Goal: Task Accomplishment & Management: Manage account settings

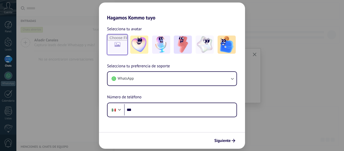
click at [117, 42] on input "file" at bounding box center [118, 45] width 20 height 20
type input "**********"
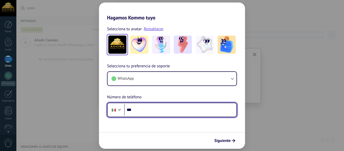
click at [149, 106] on input "***" at bounding box center [180, 110] width 112 height 12
type input "**********"
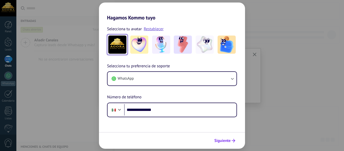
click at [227, 141] on span "Siguiente" at bounding box center [222, 141] width 16 height 4
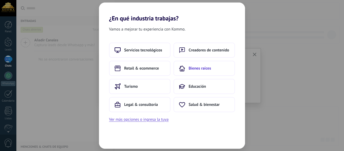
click at [206, 69] on span "Bienes raíces" at bounding box center [200, 68] width 22 height 5
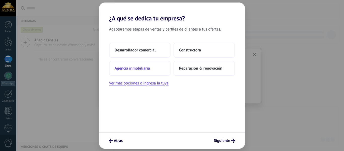
click at [151, 71] on button "Agencia inmobiliaria" at bounding box center [139, 68] width 61 height 15
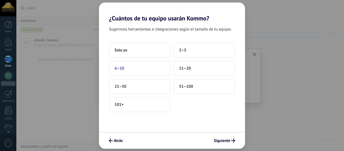
click at [140, 71] on button "6–10" at bounding box center [139, 68] width 61 height 15
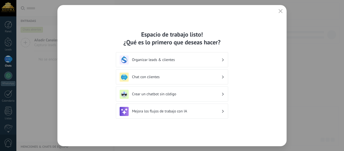
click at [175, 61] on h3 "Organizar leads & clientes" at bounding box center [176, 59] width 89 height 5
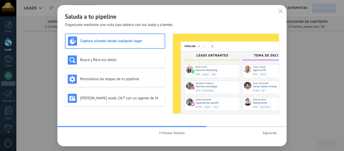
click at [160, 132] on icon "button" at bounding box center [160, 133] width 2 height 3
click at [126, 61] on h3 "Busca y filtra tus datos" at bounding box center [121, 59] width 82 height 5
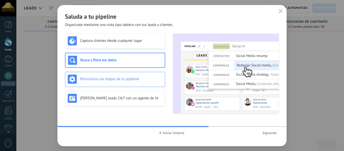
click at [133, 81] on h3 "Personaliza las etapas de tu pipeline" at bounding box center [121, 79] width 82 height 5
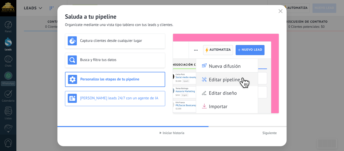
click at [121, 99] on h3 "[PERSON_NAME] leads 24/7 con un agente de IA" at bounding box center [121, 98] width 82 height 5
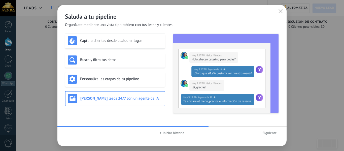
click at [162, 131] on span "Iniciar historia" at bounding box center [172, 133] width 25 height 4
click at [269, 134] on span "Siguiente" at bounding box center [270, 133] width 14 height 4
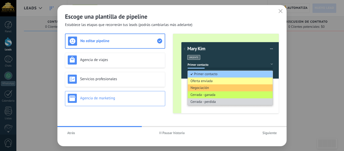
click at [118, 99] on h3 "Agencia de marketing" at bounding box center [121, 98] width 82 height 5
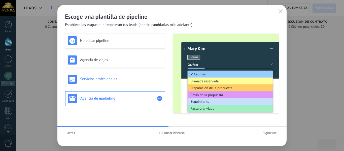
click at [122, 85] on div "Servicios profesionales" at bounding box center [115, 79] width 100 height 15
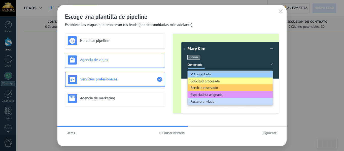
click at [131, 63] on div "Agencia de viajes" at bounding box center [115, 59] width 95 height 9
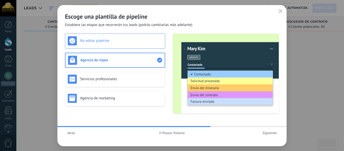
click at [140, 36] on div "No editar pipeline" at bounding box center [115, 41] width 100 height 15
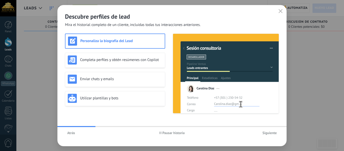
click at [73, 134] on span "Atrás" at bounding box center [71, 133] width 8 height 4
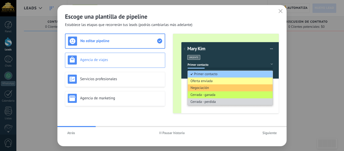
click at [119, 63] on div "Agencia de viajes" at bounding box center [115, 59] width 95 height 9
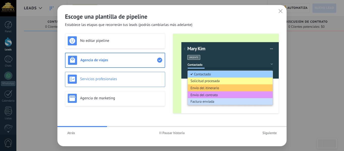
click at [122, 77] on h3 "Servicios profesionales" at bounding box center [121, 79] width 82 height 5
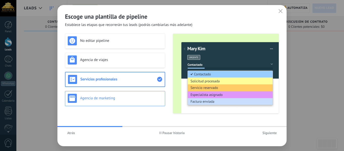
click at [133, 94] on div "Agencia de marketing" at bounding box center [115, 98] width 95 height 9
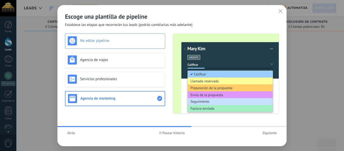
click at [135, 41] on h3 "No editar pipeline" at bounding box center [121, 40] width 82 height 5
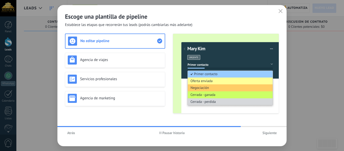
click at [263, 132] on span "Siguiente" at bounding box center [270, 133] width 14 height 4
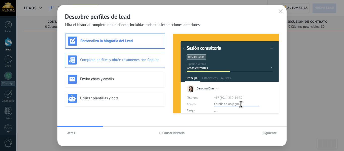
click at [118, 59] on h3 "Completa perfiles y obtén resúmenes con Copilot" at bounding box center [121, 59] width 82 height 5
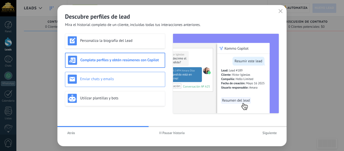
click at [126, 78] on h3 "Enviar chats y emails" at bounding box center [121, 79] width 82 height 5
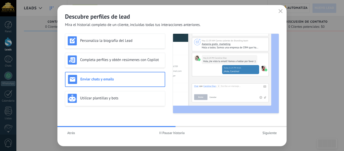
click at [163, 135] on button "Pausar historia" at bounding box center [172, 133] width 30 height 8
click at [129, 99] on h3 "Utilizar plantillas y bots" at bounding box center [121, 98] width 82 height 5
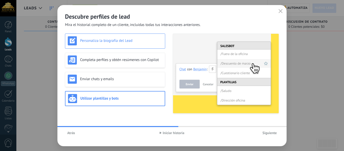
click at [127, 42] on h3 "Personaliza la biografía del Lead" at bounding box center [121, 40] width 82 height 5
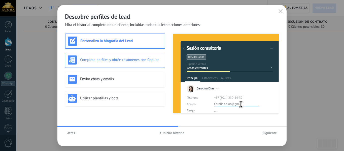
click at [121, 55] on div "Completa perfiles y obtén resúmenes con Copilot" at bounding box center [115, 59] width 95 height 9
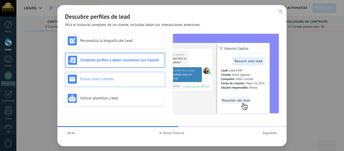
click at [132, 77] on h3 "Enviar chats y emails" at bounding box center [121, 79] width 82 height 5
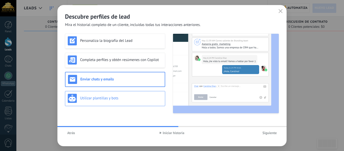
click at [133, 95] on div "Utilizar plantillas y bots" at bounding box center [115, 98] width 95 height 9
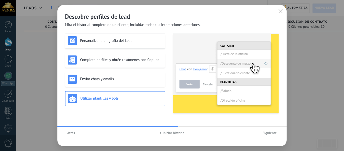
click at [270, 132] on span "Siguiente" at bounding box center [270, 133] width 14 height 4
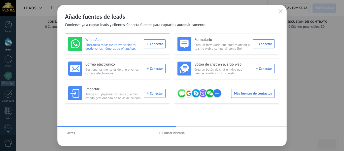
click at [157, 43] on div "WhatsApp Sincroniza todas tus conversaciones desde varios números de WhatsApp. …" at bounding box center [117, 44] width 98 height 14
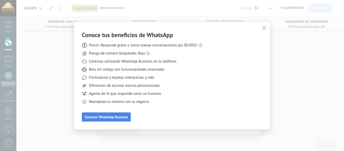
click at [120, 118] on span "Conectar WhatsApp Business" at bounding box center [106, 117] width 43 height 4
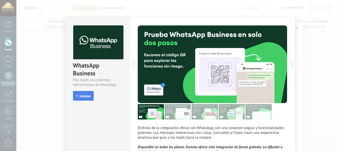
click at [73, 95] on button "Instalar" at bounding box center [83, 96] width 21 height 10
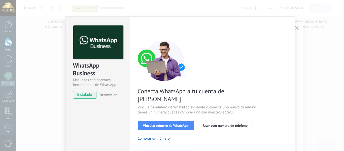
scroll to position [73, 0]
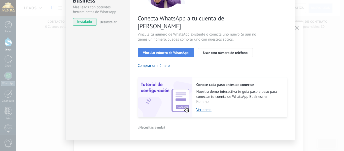
click at [184, 51] on span "Vincular número de WhatsApp" at bounding box center [166, 53] width 46 height 4
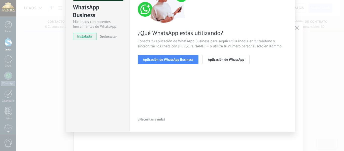
scroll to position [58, 0]
click at [174, 59] on span "Aplicación de WhatsApp Business" at bounding box center [168, 60] width 50 height 4
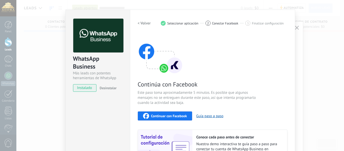
scroll to position [0, 0]
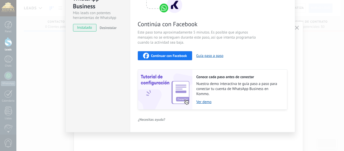
click at [170, 55] on span "Continuar con Facebook" at bounding box center [169, 56] width 36 height 4
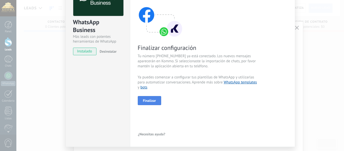
scroll to position [58, 0]
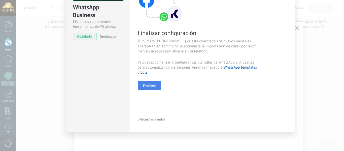
click at [153, 87] on span "Finalizar" at bounding box center [149, 86] width 13 height 4
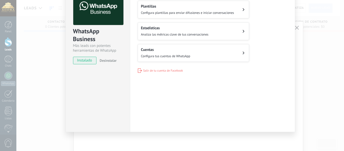
scroll to position [0, 0]
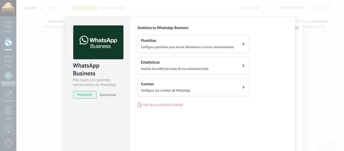
click at [229, 64] on button "Estadísticas Analiza las métricas clave de tus conversaciones" at bounding box center [193, 66] width 111 height 18
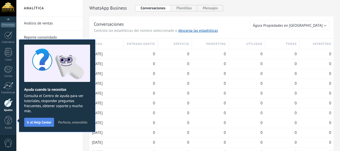
click at [43, 121] on span "Ir al Help Center" at bounding box center [39, 122] width 24 height 4
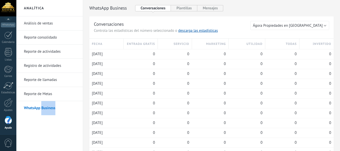
click at [43, 121] on body ".abccls-1,.abccls-2{fill-rule:evenodd}.abccls-2{fill:#fff} .abfcls-1{fill:none}…" at bounding box center [170, 75] width 340 height 151
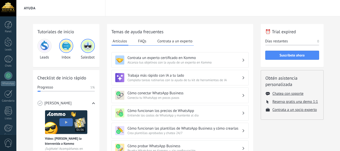
scroll to position [126, 0]
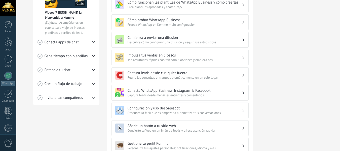
click at [193, 73] on h3 "Captura leads desde cualquier fuente" at bounding box center [185, 73] width 114 height 5
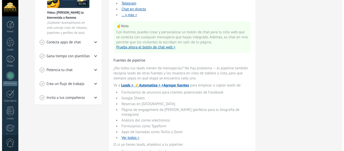
scroll to position [0, 0]
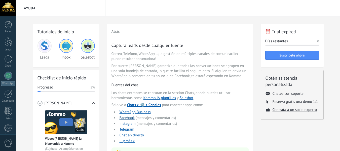
click at [130, 118] on link "Facebook" at bounding box center [127, 117] width 15 height 5
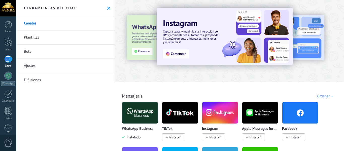
click at [287, 135] on span at bounding box center [287, 137] width 2 height 5
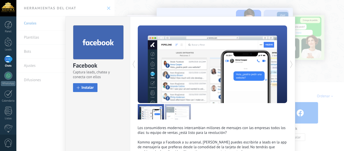
click at [92, 89] on span "Instalar" at bounding box center [88, 88] width 12 height 4
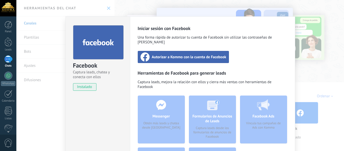
click at [169, 54] on span "Autorizar a Kommo con la cuenta de Facebook" at bounding box center [189, 56] width 75 height 5
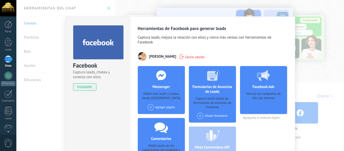
click at [324, 77] on div "Facebook Captura leads, chatea y conecta con ellos instalado Desinstalar Herram…" at bounding box center [180, 75] width 328 height 151
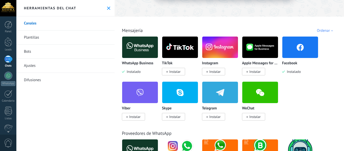
scroll to position [53, 0]
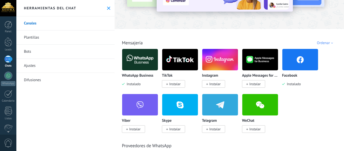
click at [211, 82] on span "Instalar" at bounding box center [214, 84] width 11 height 5
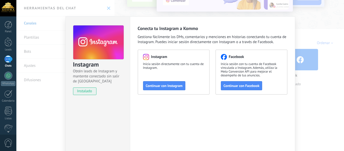
click at [314, 35] on div "Instagram Obtén leads de Instagram y mantente conectado sin salir de Kommo inst…" at bounding box center [180, 75] width 328 height 151
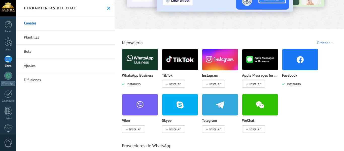
click at [177, 84] on span "Instalar" at bounding box center [174, 84] width 11 height 5
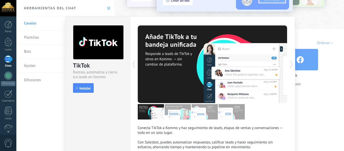
click at [336, 26] on div "TikTok Rastrea, automatiza y cierra tus leads en Kommo install Instalar Conecta…" at bounding box center [180, 75] width 328 height 151
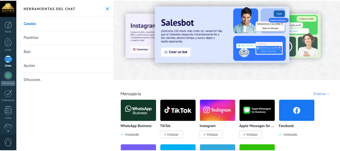
scroll to position [0, 0]
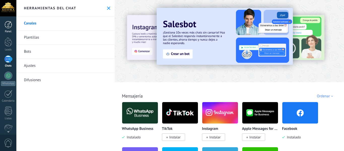
click at [5, 28] on link "Panel" at bounding box center [8, 27] width 16 height 12
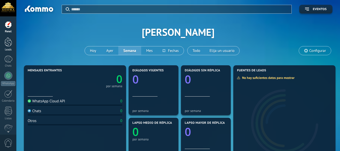
click at [9, 45] on div at bounding box center [9, 41] width 8 height 9
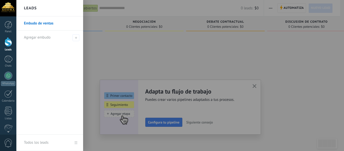
drag, startPoint x: 79, startPoint y: 39, endPoint x: 63, endPoint y: 48, distance: 19.1
click at [62, 48] on div "Embudo de ventas Agregar embudo" at bounding box center [49, 75] width 67 height 118
click at [65, 24] on link "Embudo de ventas" at bounding box center [51, 23] width 54 height 14
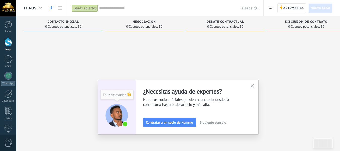
click at [221, 122] on span "Siguiente consejo" at bounding box center [213, 122] width 26 height 4
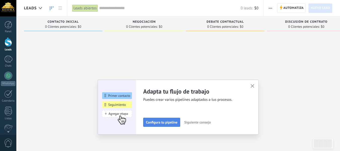
click at [162, 121] on span "Configura tu pipeline" at bounding box center [161, 122] width 31 height 4
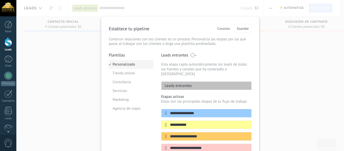
click at [129, 68] on li "Personalizado" at bounding box center [131, 64] width 45 height 9
click at [134, 72] on li "Tienda online" at bounding box center [131, 73] width 45 height 9
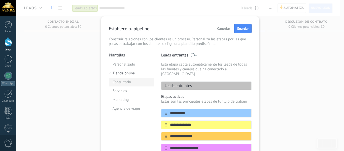
click at [139, 79] on li "Consultoria" at bounding box center [131, 82] width 45 height 9
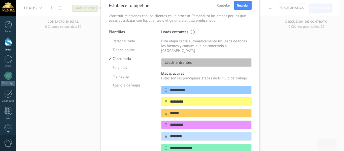
scroll to position [24, 0]
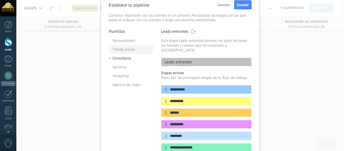
click at [120, 51] on li "Tienda online" at bounding box center [131, 49] width 45 height 9
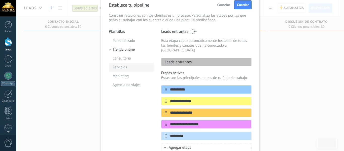
click at [122, 64] on li "Servicios" at bounding box center [131, 67] width 45 height 9
click at [123, 76] on li "Marketing" at bounding box center [131, 76] width 45 height 9
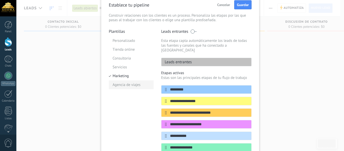
click at [127, 84] on li "Agencia de viajes" at bounding box center [131, 84] width 45 height 9
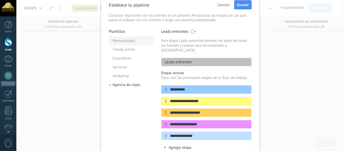
click at [125, 38] on li "Personalizado" at bounding box center [131, 40] width 45 height 9
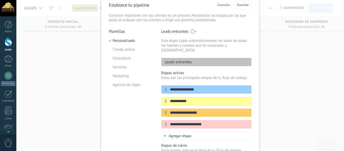
scroll to position [72, 0]
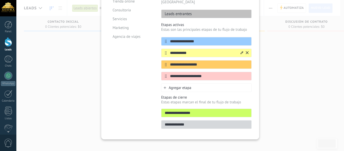
click at [180, 50] on input "**********" at bounding box center [203, 52] width 73 height 5
